Goal: Task Accomplishment & Management: Use online tool/utility

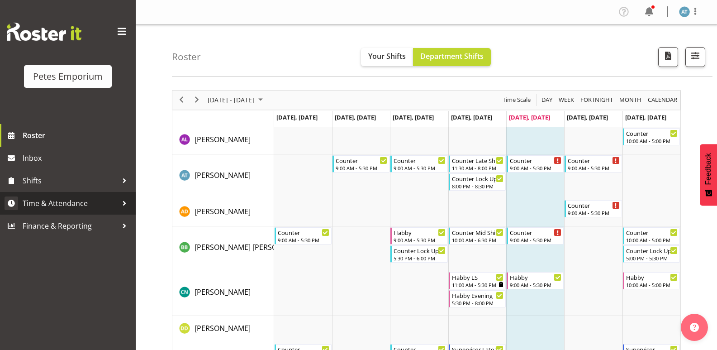
click at [79, 205] on span "Time & Attendance" at bounding box center [70, 203] width 95 height 14
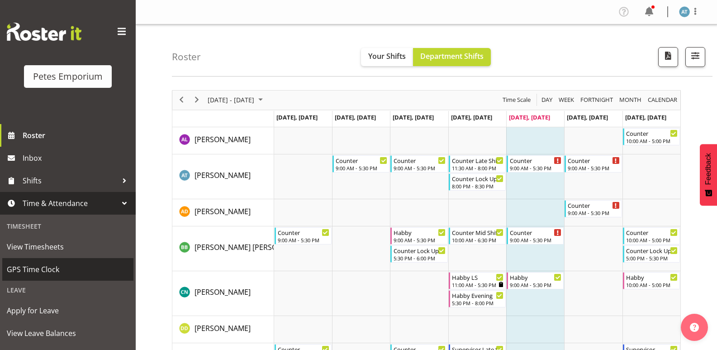
click at [85, 270] on span "GPS Time Clock" at bounding box center [68, 269] width 122 height 14
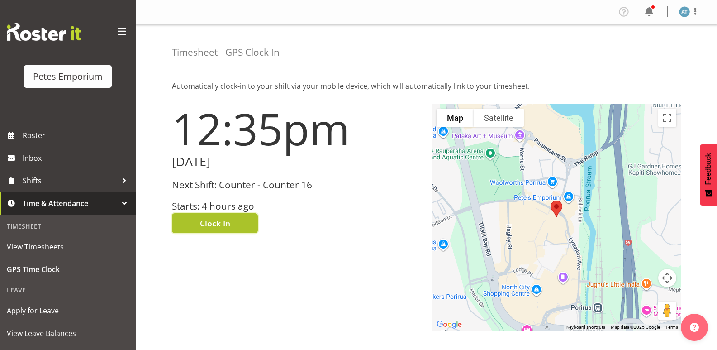
click at [233, 220] on button "Clock In" at bounding box center [215, 223] width 86 height 20
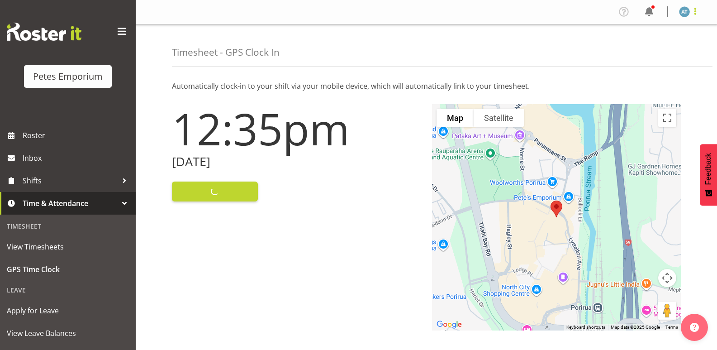
click at [695, 11] on span at bounding box center [695, 11] width 11 height 11
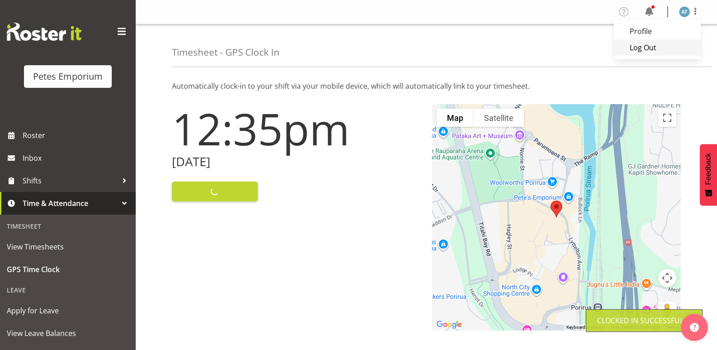
click at [680, 46] on link "Log Out" at bounding box center [657, 47] width 87 height 16
